Goal: Information Seeking & Learning: Check status

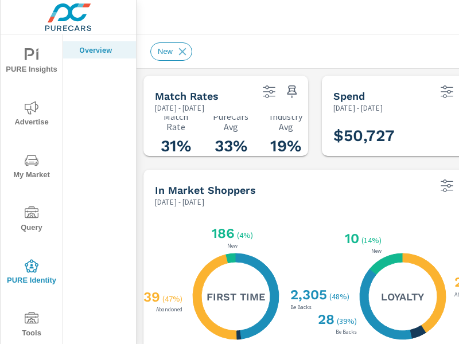
scroll to position [135, 0]
